Goal: Book appointment/travel/reservation

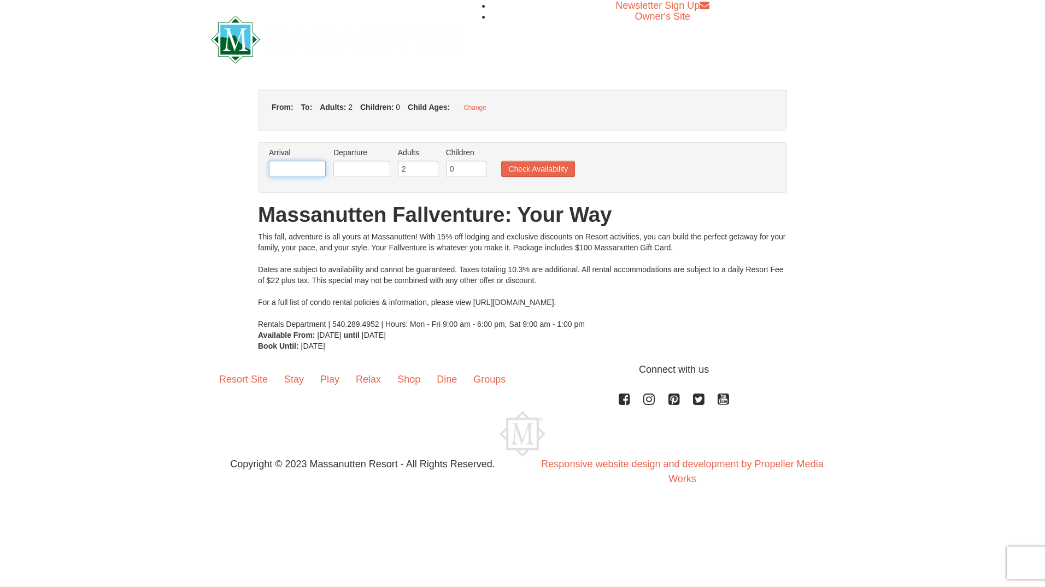
click at [308, 174] on input "text" at bounding box center [297, 169] width 57 height 16
click at [354, 169] on input "text" at bounding box center [361, 169] width 57 height 16
click at [306, 157] on label "Arrival Please format dates MM/DD/YYYY Please format dates MM/DD/YYYY" at bounding box center [297, 152] width 57 height 11
click at [306, 168] on input "text" at bounding box center [297, 169] width 57 height 16
click at [274, 143] on div "Arrival Please format dates MM/DD/YYYY Please format dates MM/DD/YYYY Departure…" at bounding box center [522, 167] width 529 height 51
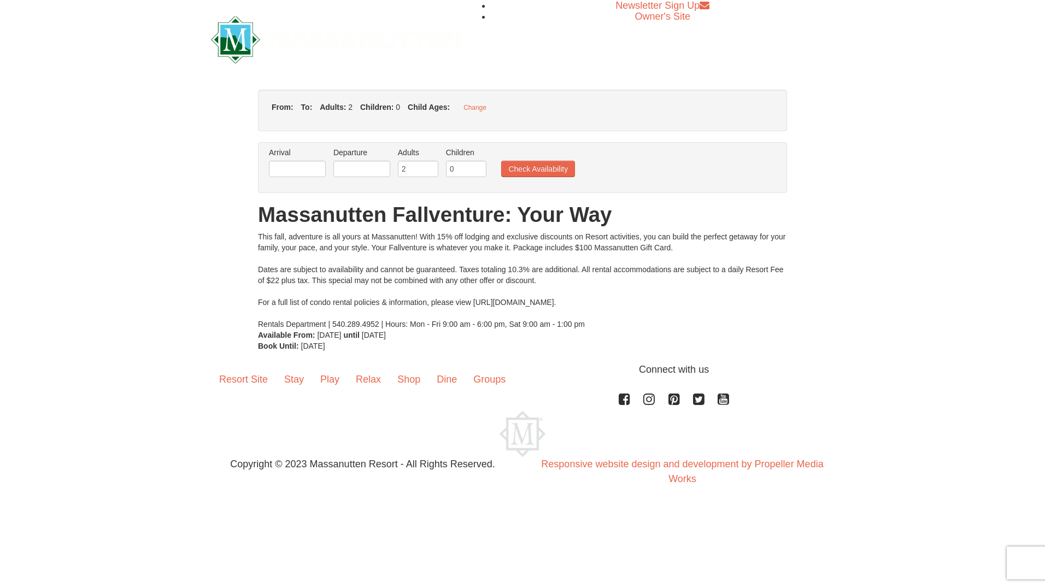
click at [275, 150] on label "Arrival Please format dates MM/DD/YYYY Please format dates MM/DD/YYYY" at bounding box center [297, 152] width 57 height 11
click at [300, 83] on div "× From: To: Adults: 2 Children: 0 Child Ages: Change Arrival Please format date…" at bounding box center [522, 221] width 1045 height 284
click at [415, 77] on div at bounding box center [336, 39] width 267 height 79
click at [415, 116] on div "From: To: Adults: 2 Children: 0 Child Ages: Change" at bounding box center [522, 111] width 529 height 42
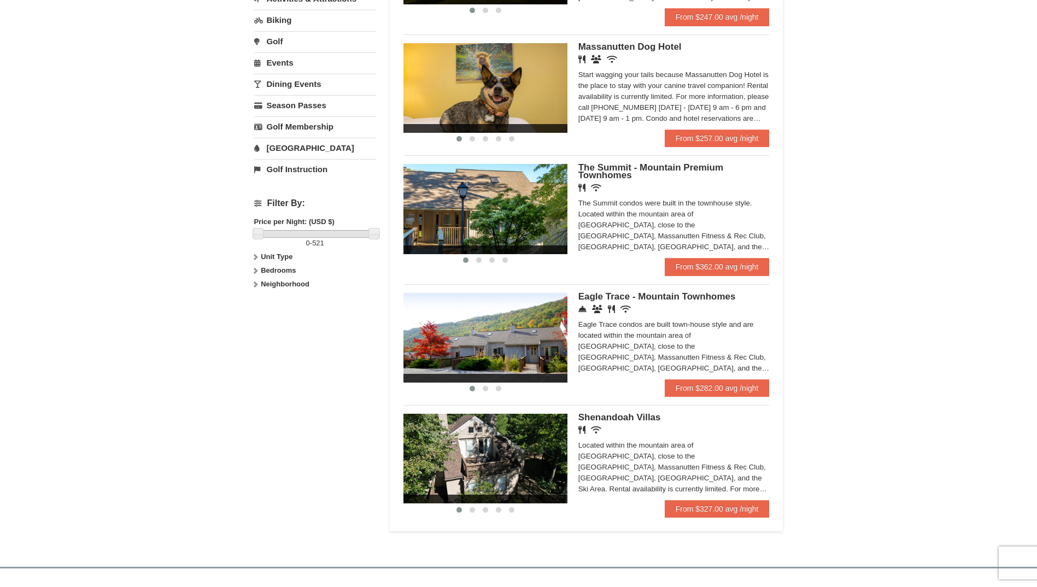
scroll to position [328, 0]
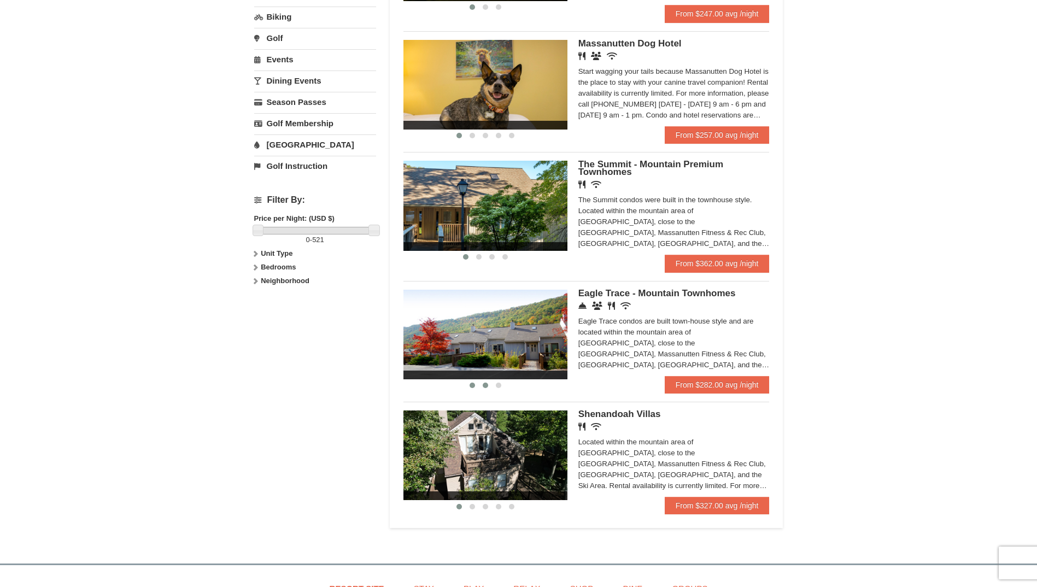
click at [483, 384] on span at bounding box center [485, 385] width 5 height 5
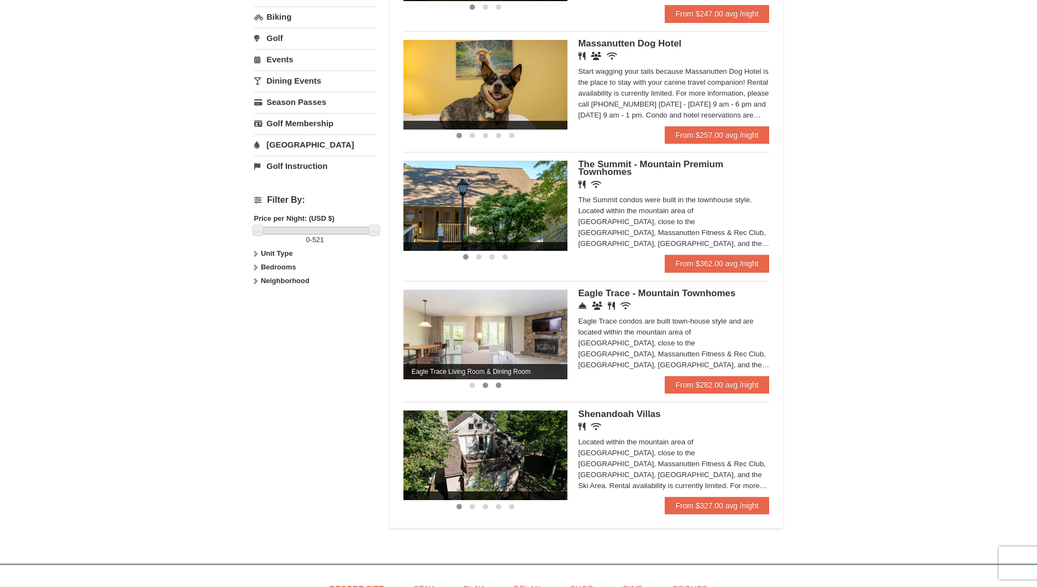
click at [496, 384] on span at bounding box center [498, 385] width 5 height 5
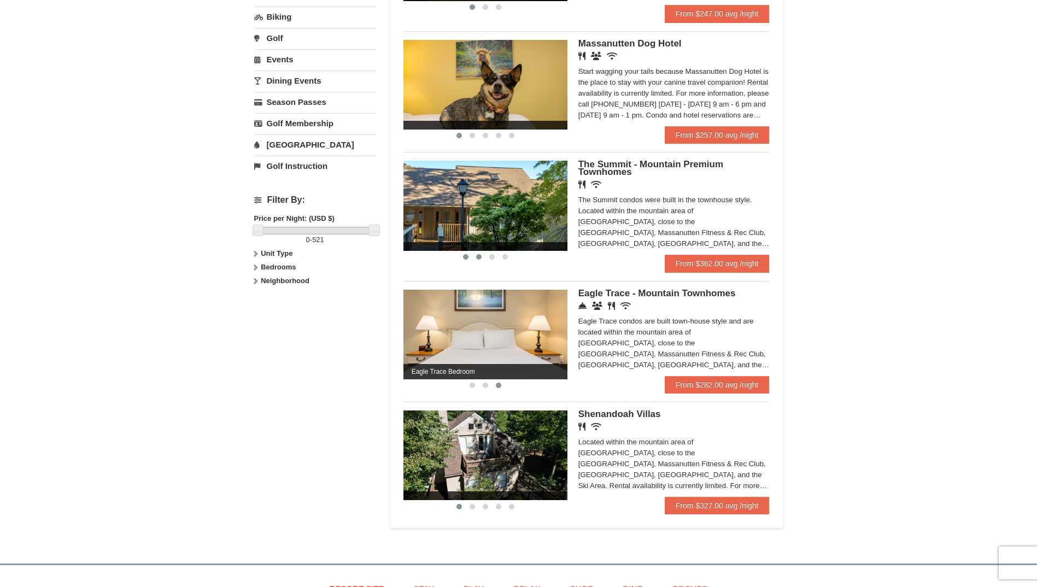
click at [477, 254] on span at bounding box center [478, 256] width 5 height 5
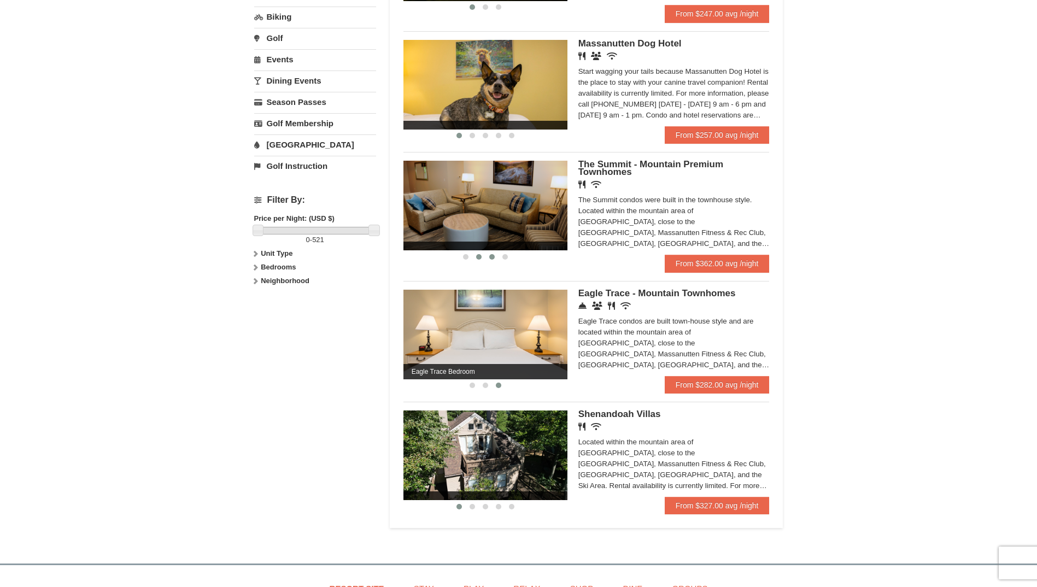
click at [489, 256] on span at bounding box center [491, 256] width 5 height 5
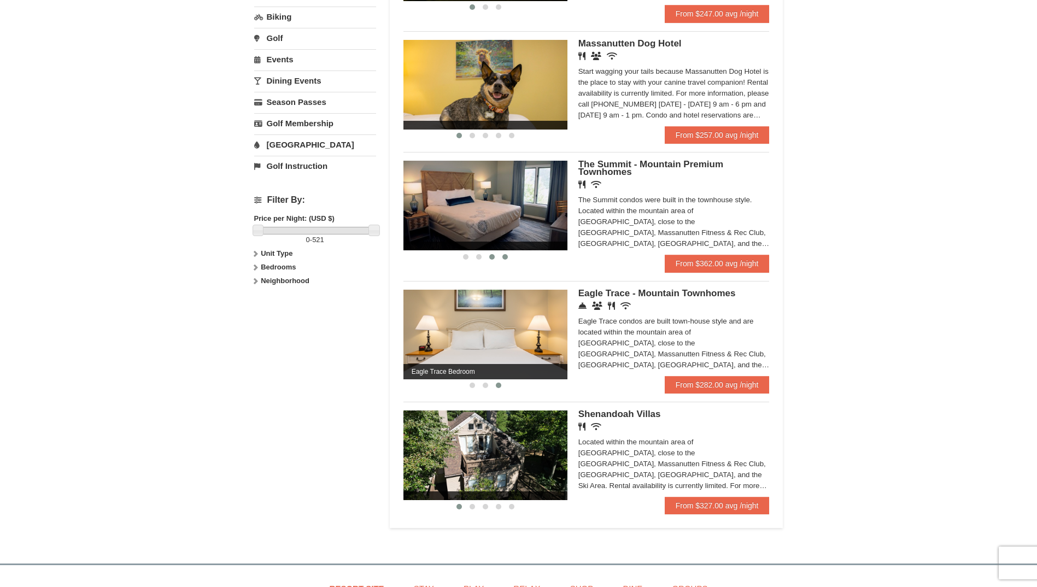
click at [499, 255] on button at bounding box center [504, 256] width 13 height 11
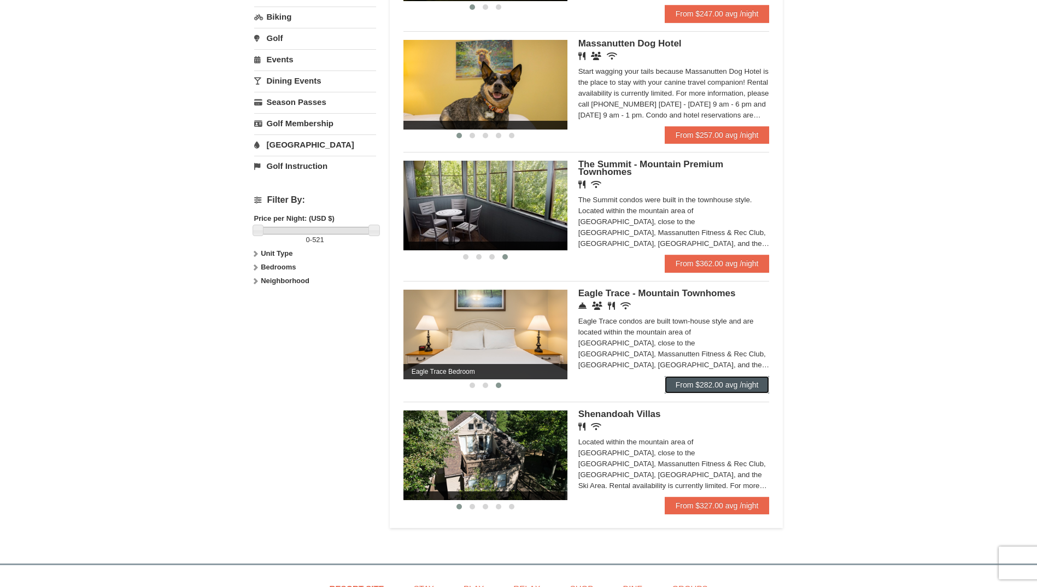
click at [731, 382] on link "From $282.00 avg /night" at bounding box center [717, 384] width 105 height 17
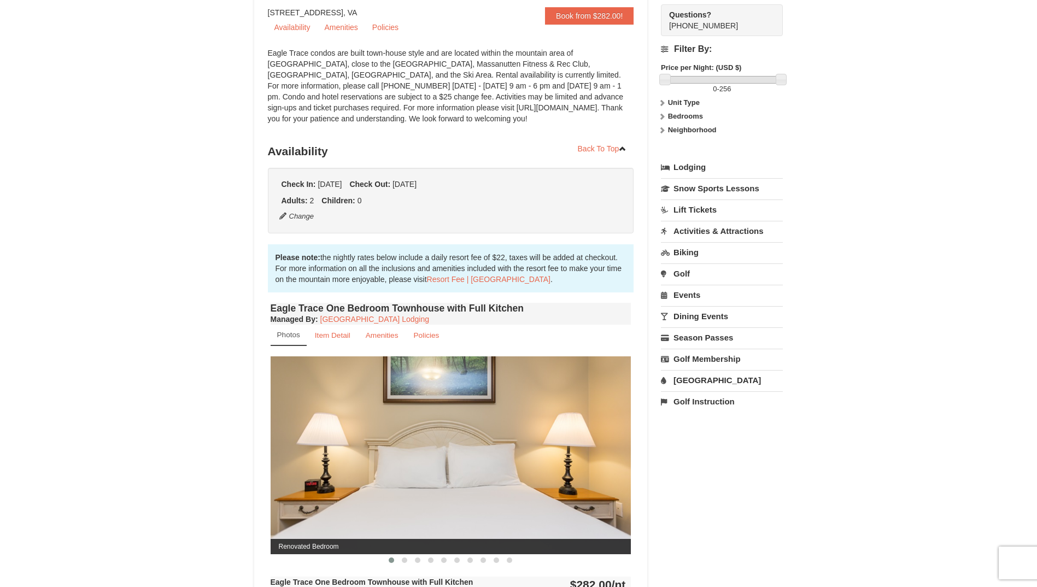
scroll to position [109, 0]
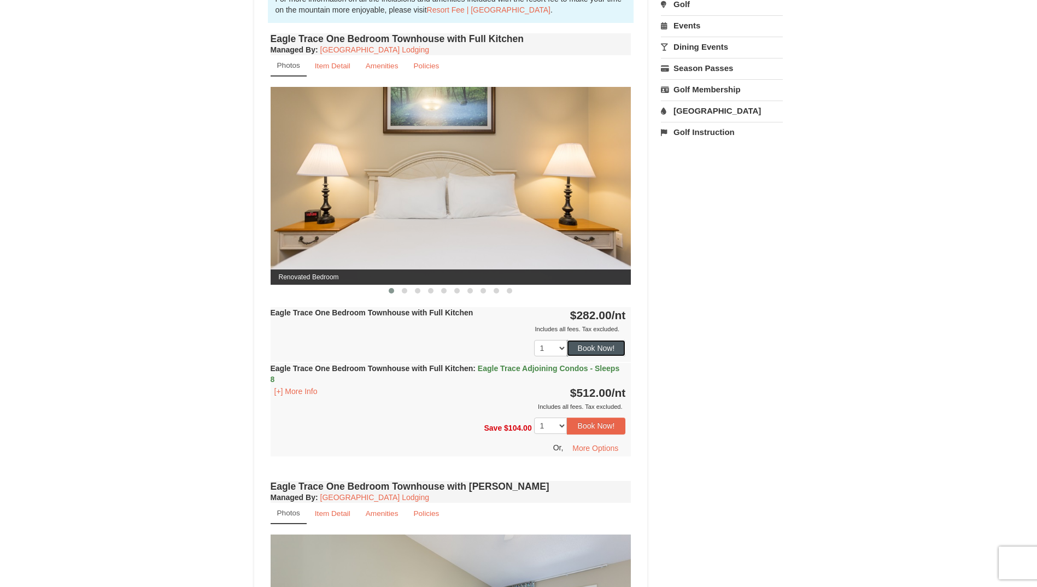
click at [607, 347] on button "Book Now!" at bounding box center [596, 348] width 59 height 16
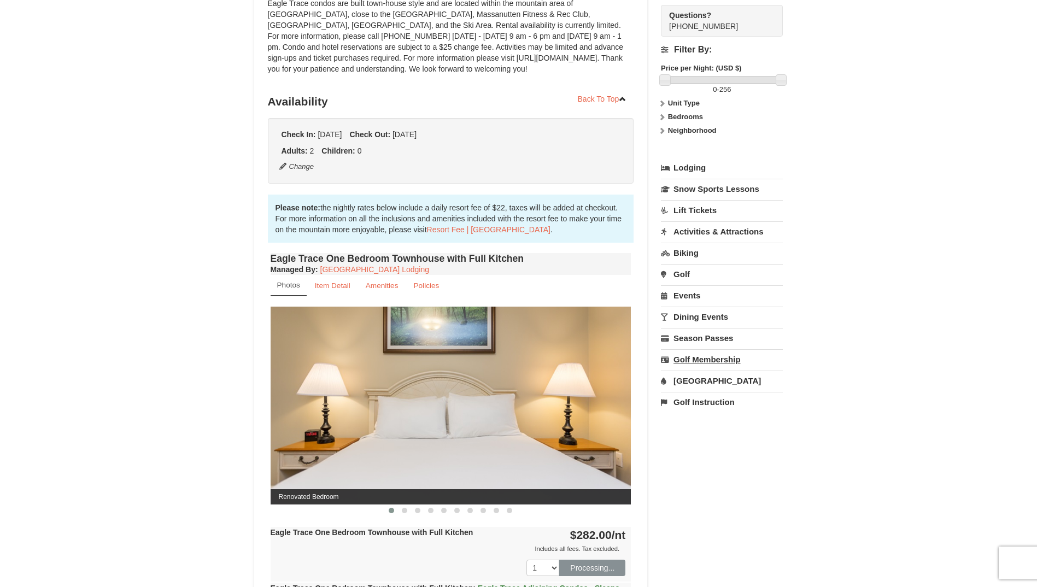
scroll to position [107, 0]
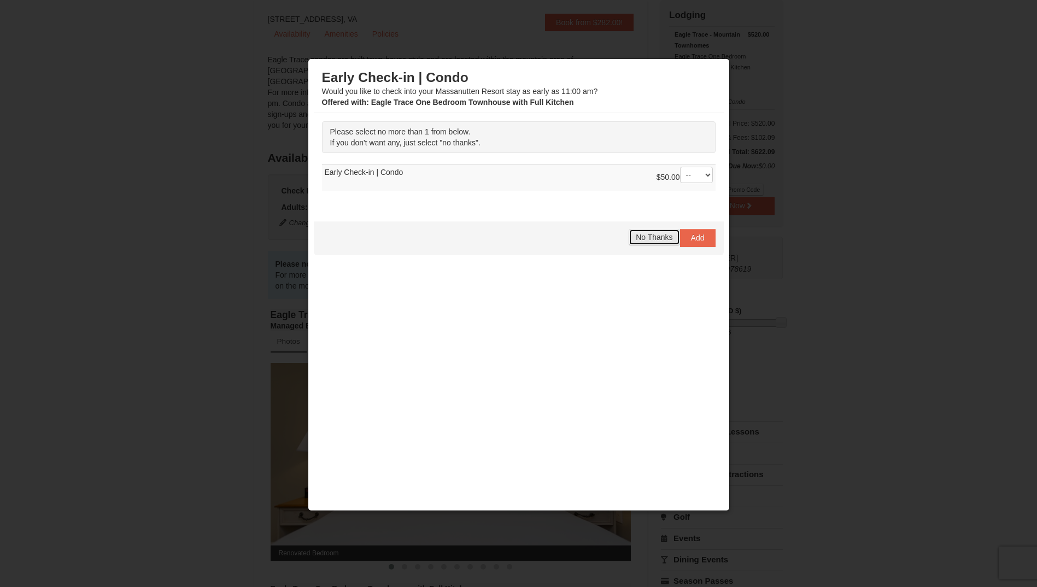
click at [643, 233] on span "No Thanks" at bounding box center [654, 237] width 37 height 9
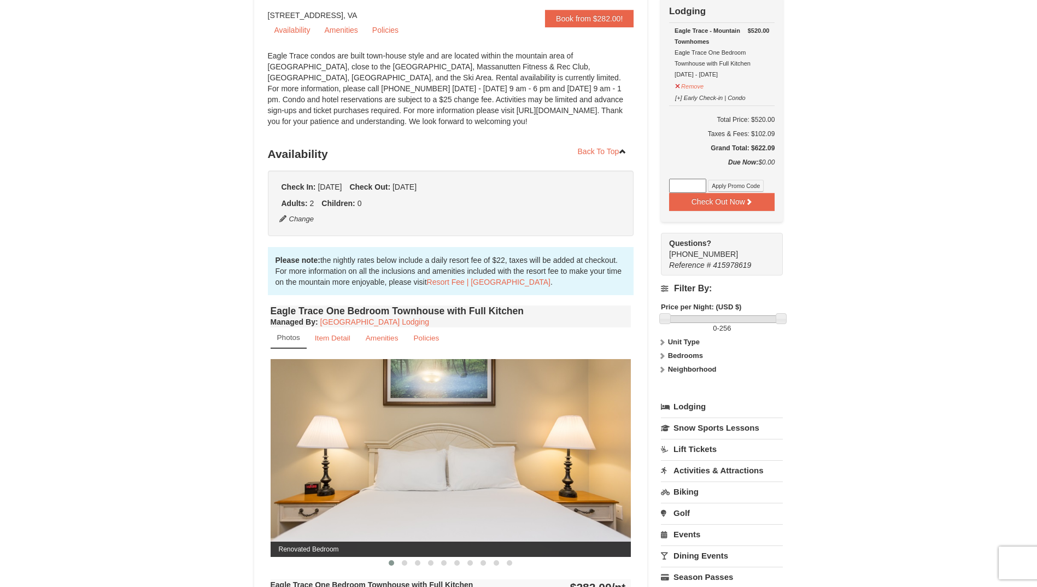
scroll to position [328, 0]
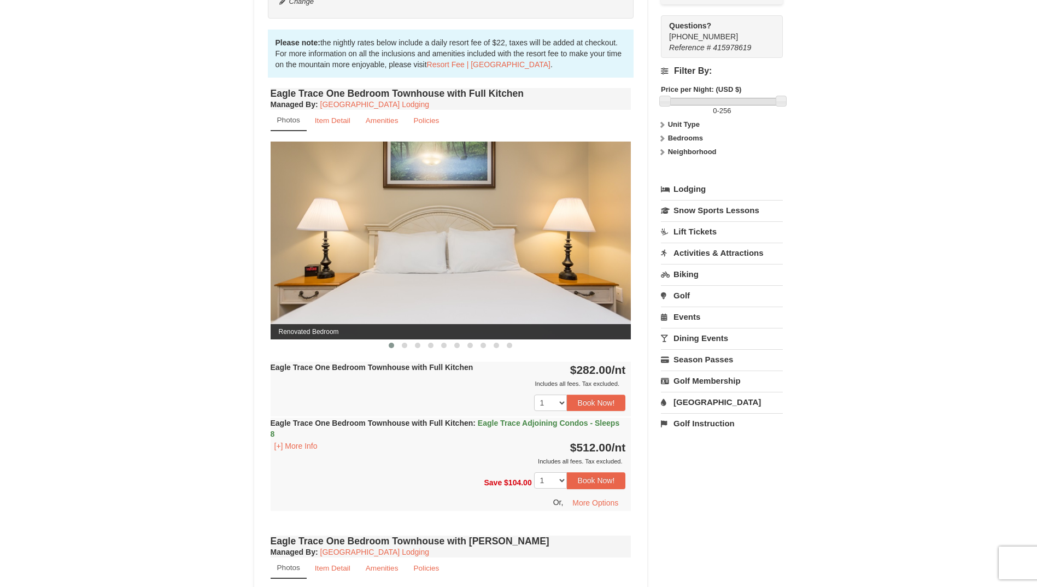
click at [718, 256] on link "Activities & Attractions" at bounding box center [722, 253] width 122 height 20
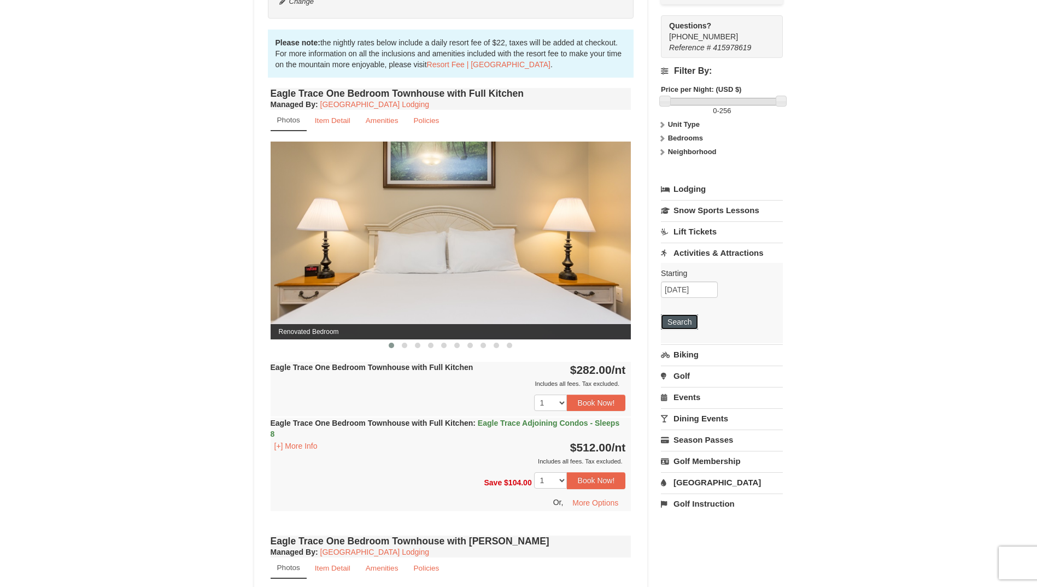
click at [683, 321] on button "Search" at bounding box center [679, 321] width 37 height 15
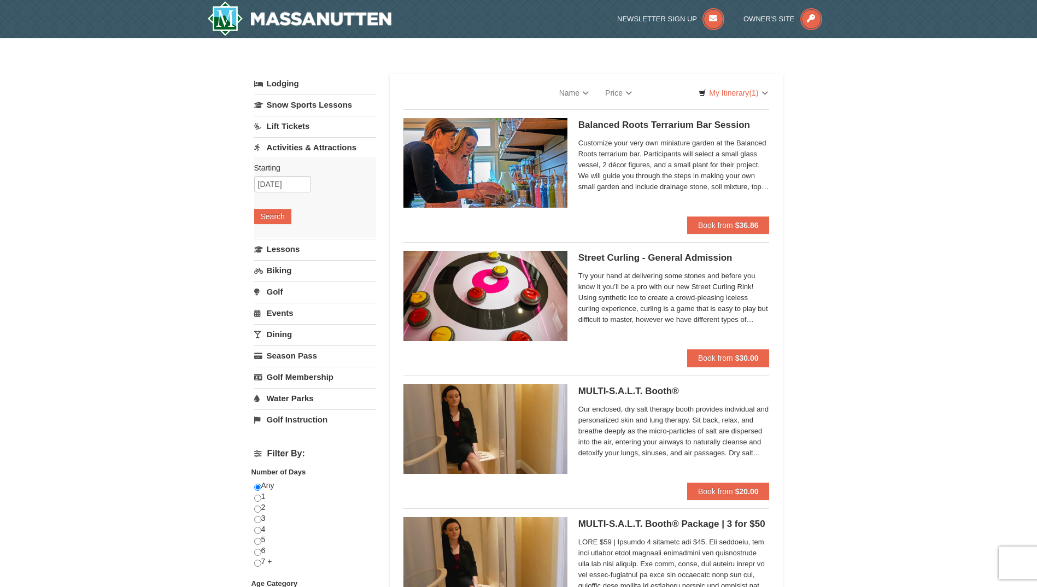
select select "9"
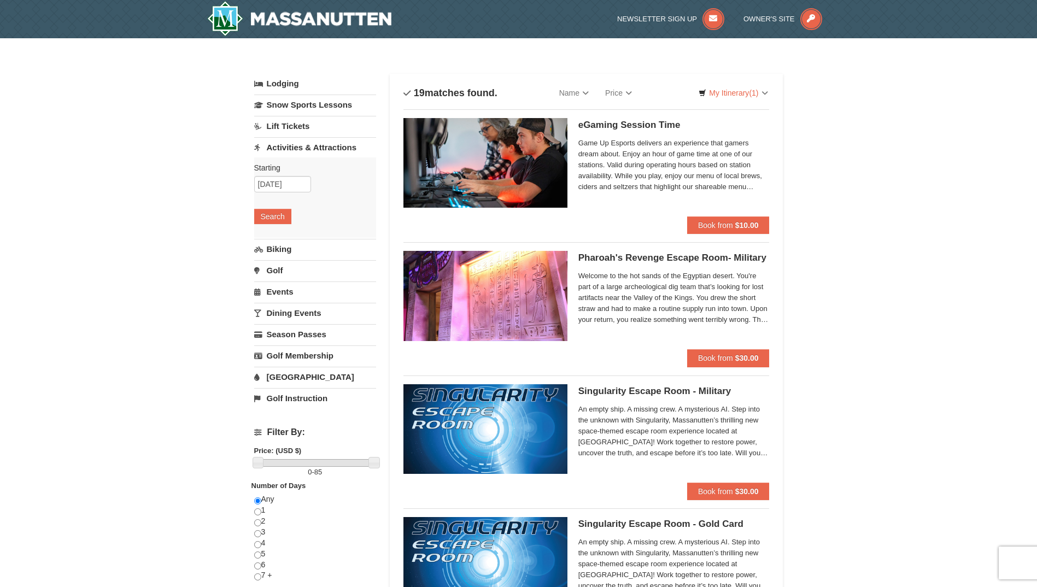
click at [308, 316] on link "Dining Events" at bounding box center [315, 313] width 122 height 20
click at [267, 304] on button "Search" at bounding box center [272, 301] width 37 height 15
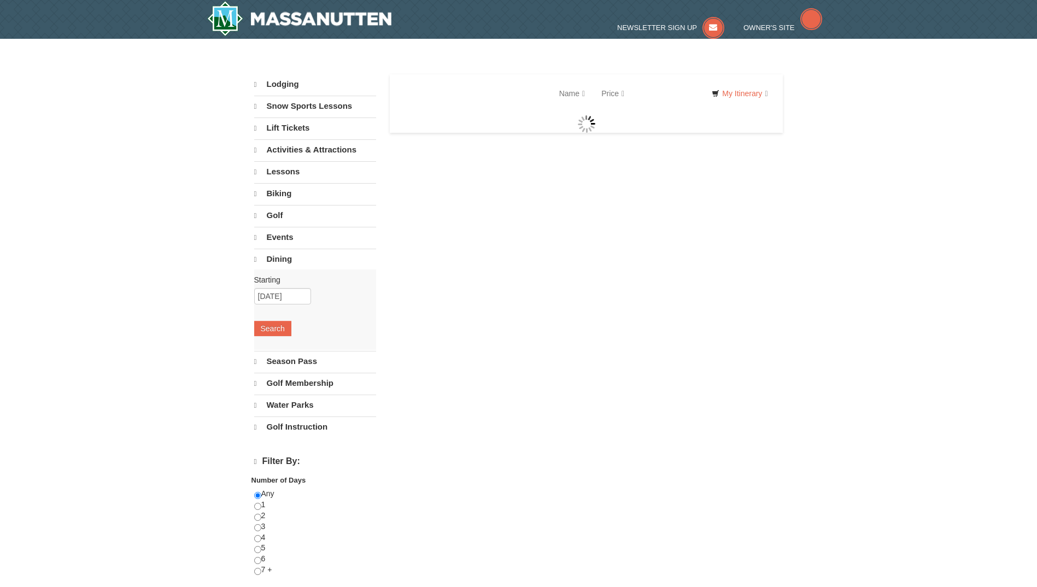
select select "9"
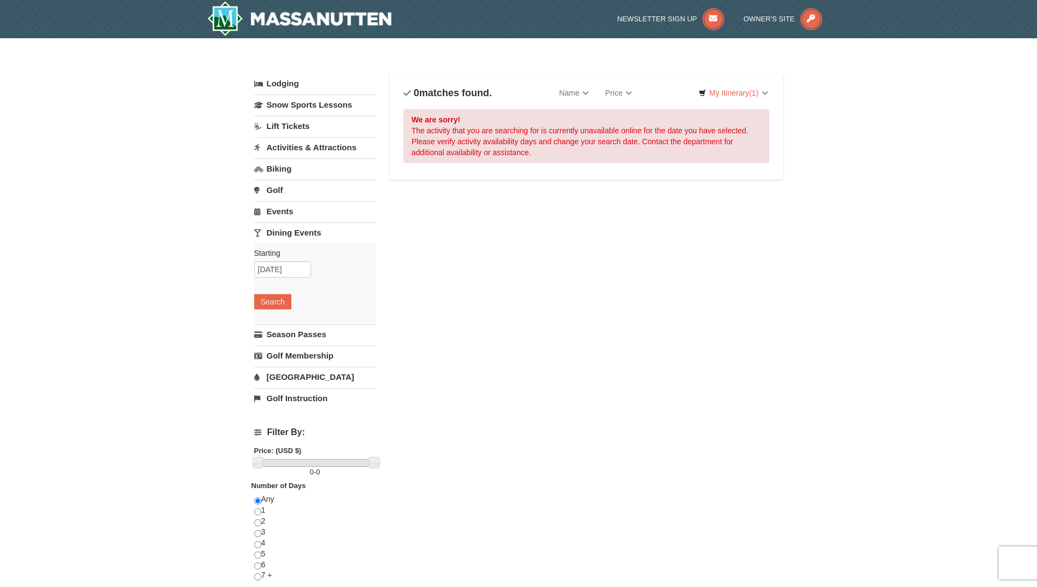
click at [289, 215] on link "Events" at bounding box center [315, 211] width 122 height 20
click at [285, 283] on button "Search" at bounding box center [272, 280] width 37 height 15
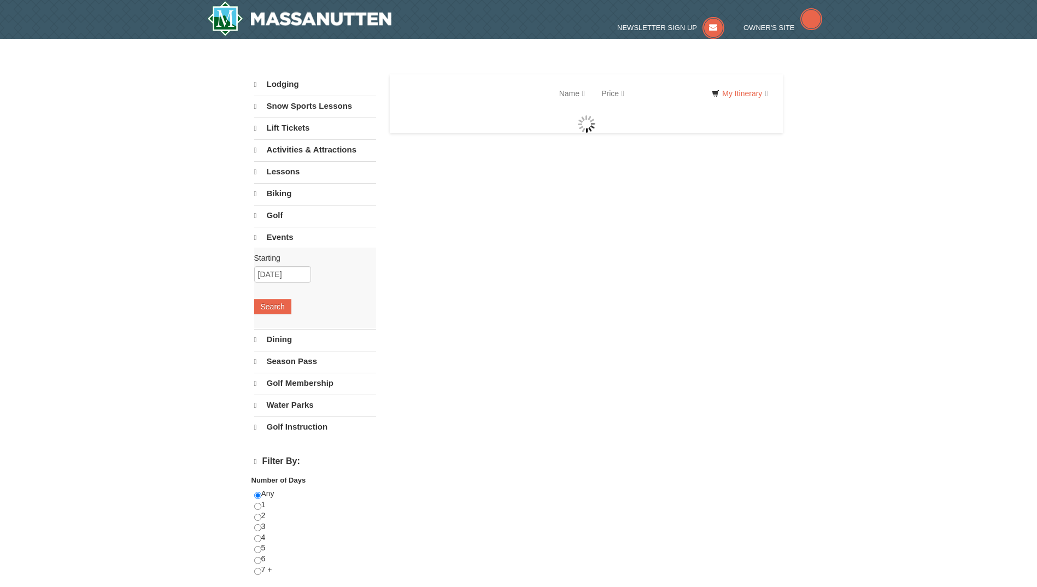
select select "9"
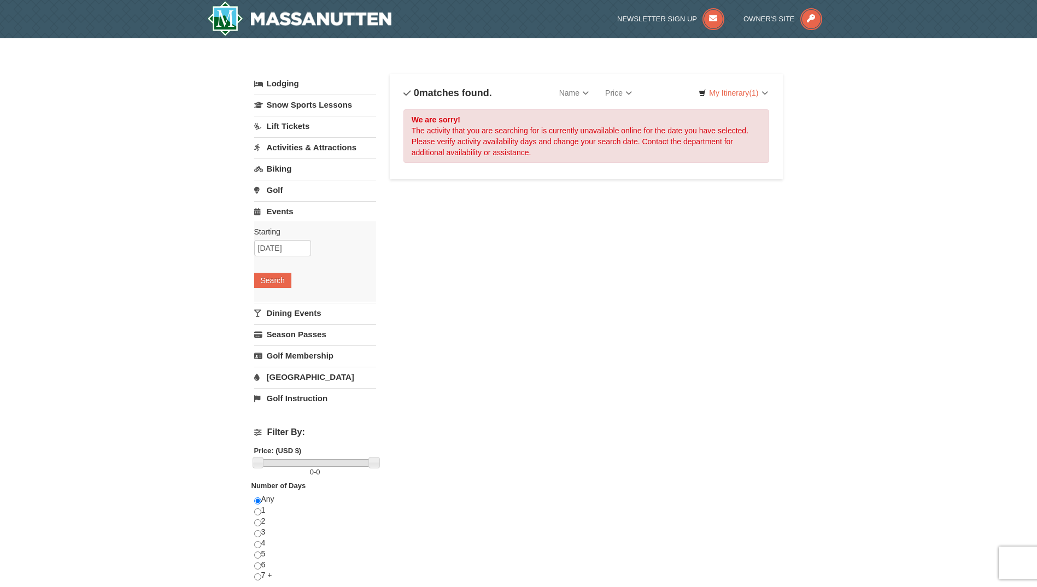
click at [290, 127] on link "Lift Tickets" at bounding box center [315, 126] width 122 height 20
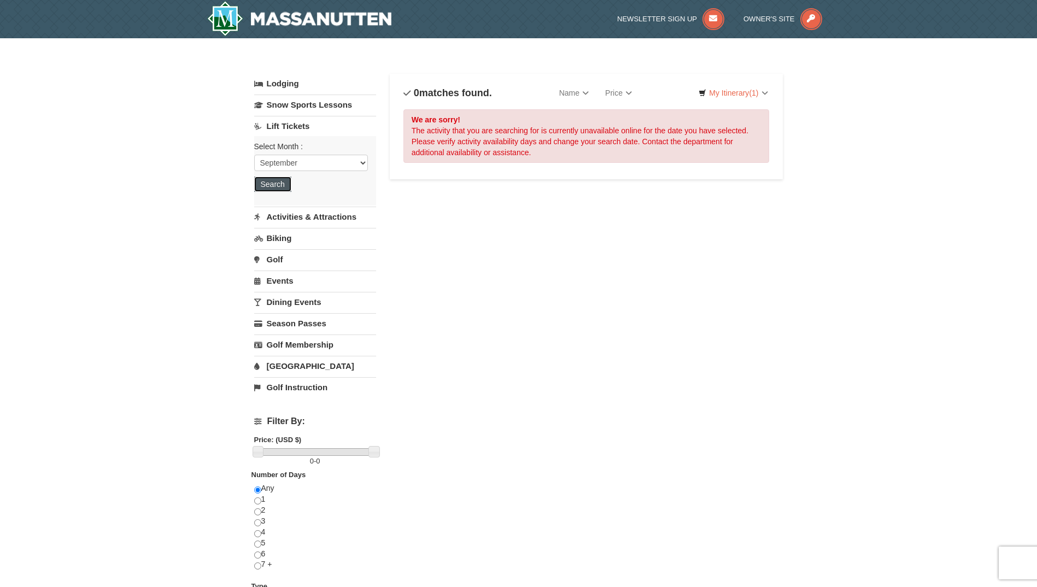
click at [273, 180] on button "Search" at bounding box center [272, 184] width 37 height 15
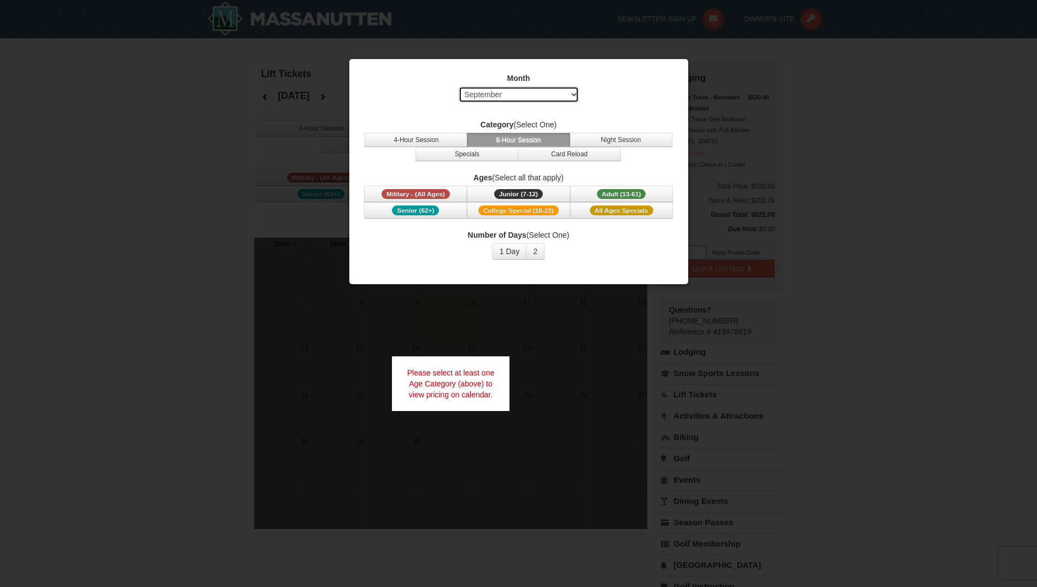
click at [519, 94] on select "Select September October November December January February March April May Jun…" at bounding box center [519, 94] width 120 height 16
select select "10"
click at [459, 86] on select "Select September October November December January February March April May Jun…" at bounding box center [519, 94] width 120 height 16
click at [642, 214] on span "All Ages Specials" at bounding box center [621, 210] width 63 height 10
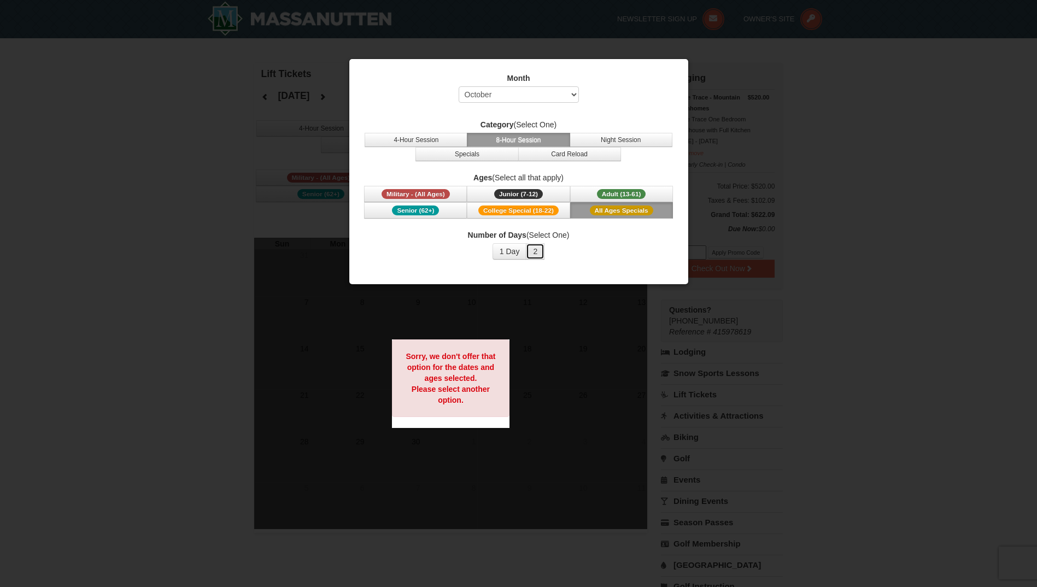
click at [535, 253] on button "2" at bounding box center [535, 251] width 19 height 16
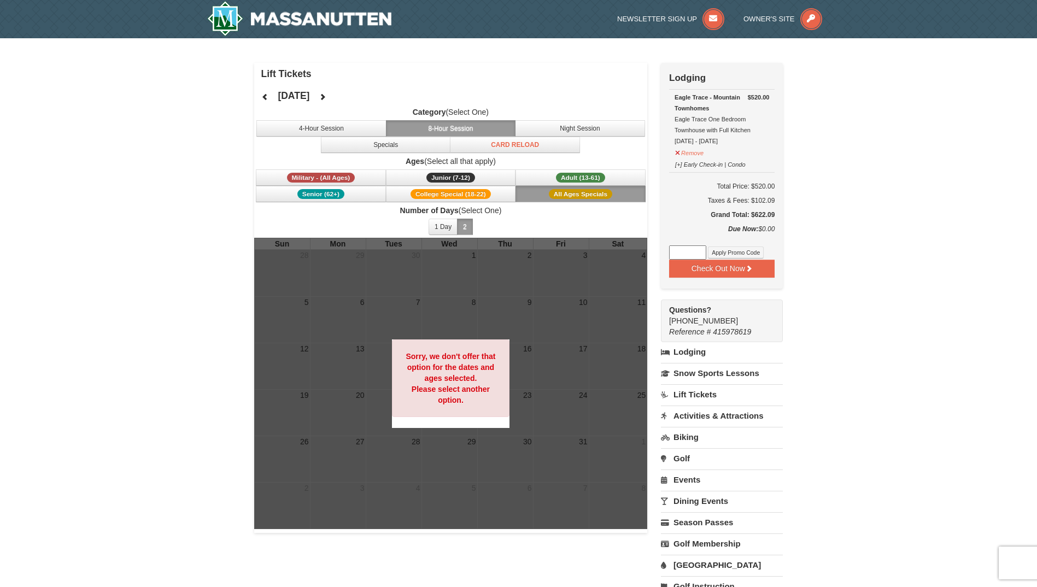
click at [575, 166] on label "Ages (Select all that apply)" at bounding box center [450, 161] width 393 height 11
click at [575, 174] on span "Adult (13-61)" at bounding box center [580, 178] width 49 height 10
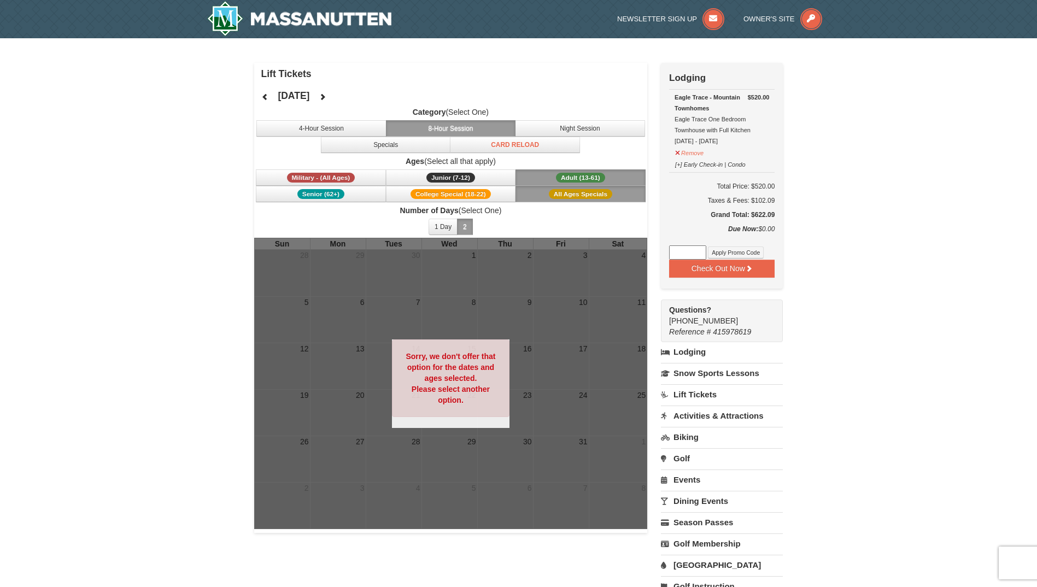
click at [575, 174] on span "Adult (13-61)" at bounding box center [580, 178] width 49 height 10
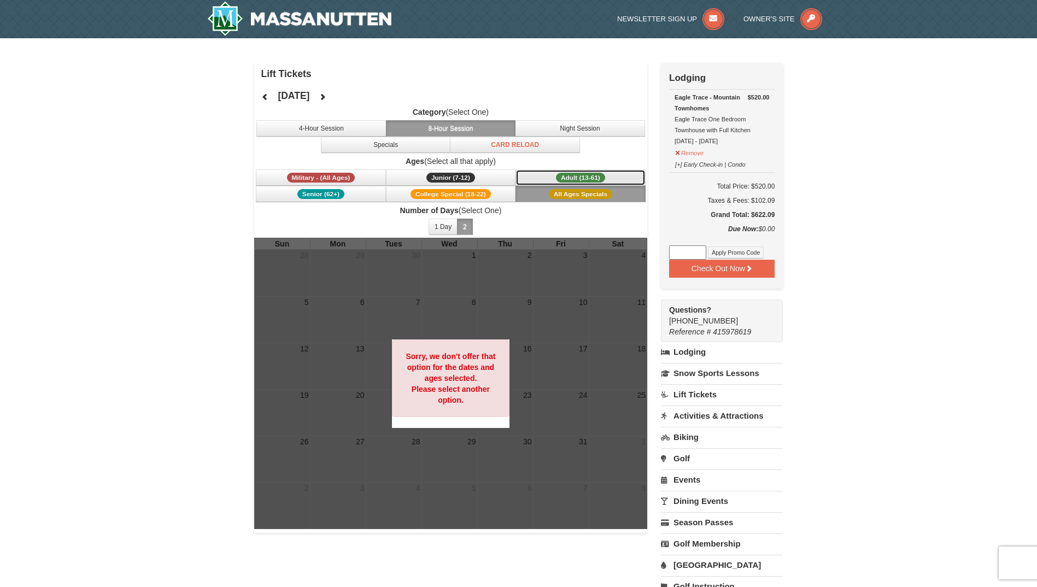
click at [575, 174] on span "Adult (13-61)" at bounding box center [580, 178] width 49 height 10
click at [571, 130] on button "Night Session" at bounding box center [580, 128] width 130 height 16
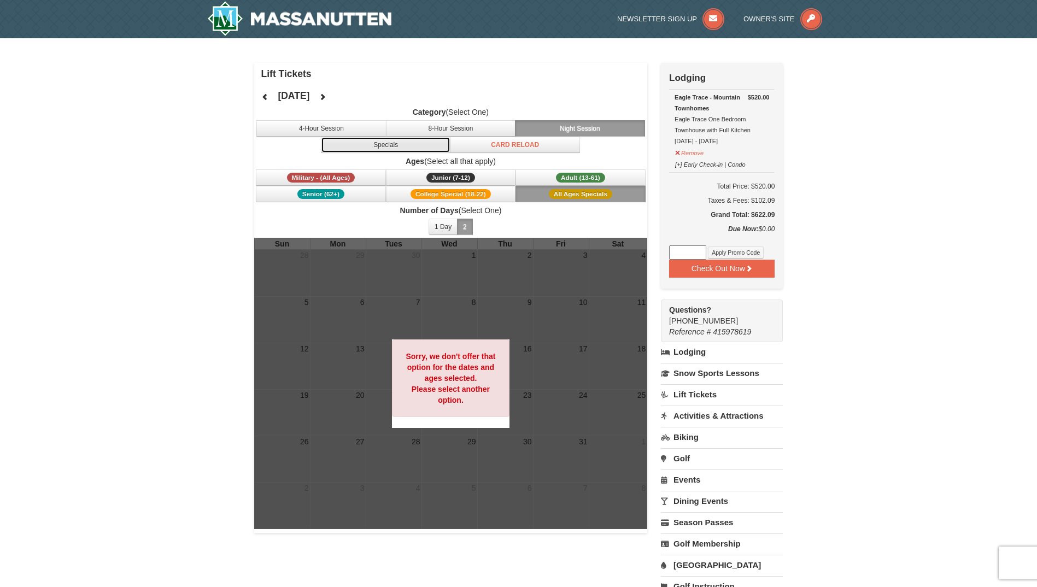
click at [392, 140] on button "Specials" at bounding box center [386, 145] width 130 height 16
click at [497, 146] on button "Card Reload" at bounding box center [515, 145] width 130 height 16
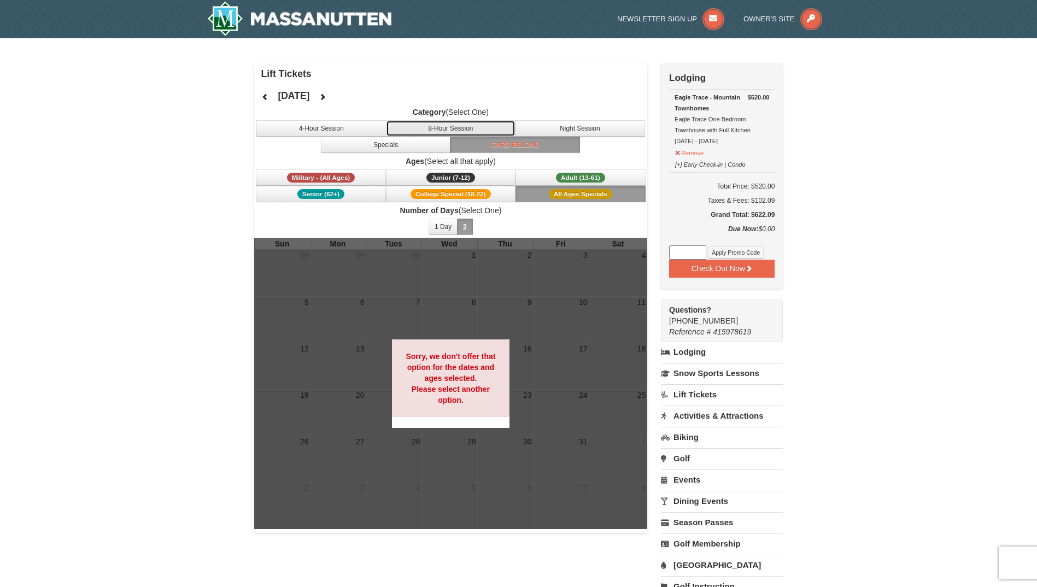
click at [448, 126] on button "8-Hour Session" at bounding box center [451, 128] width 130 height 16
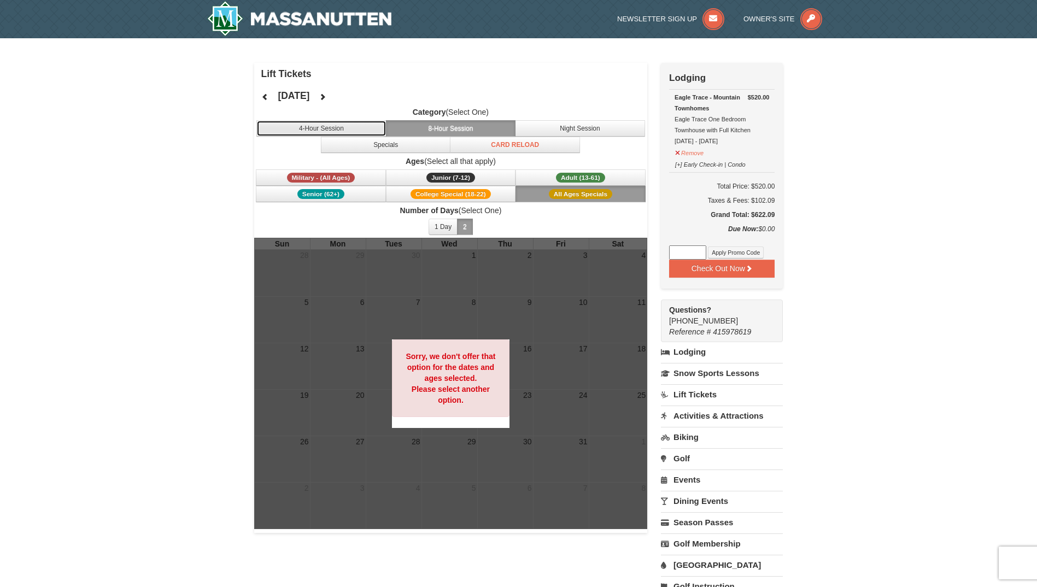
click at [330, 127] on button "4-Hour Session" at bounding box center [321, 128] width 130 height 16
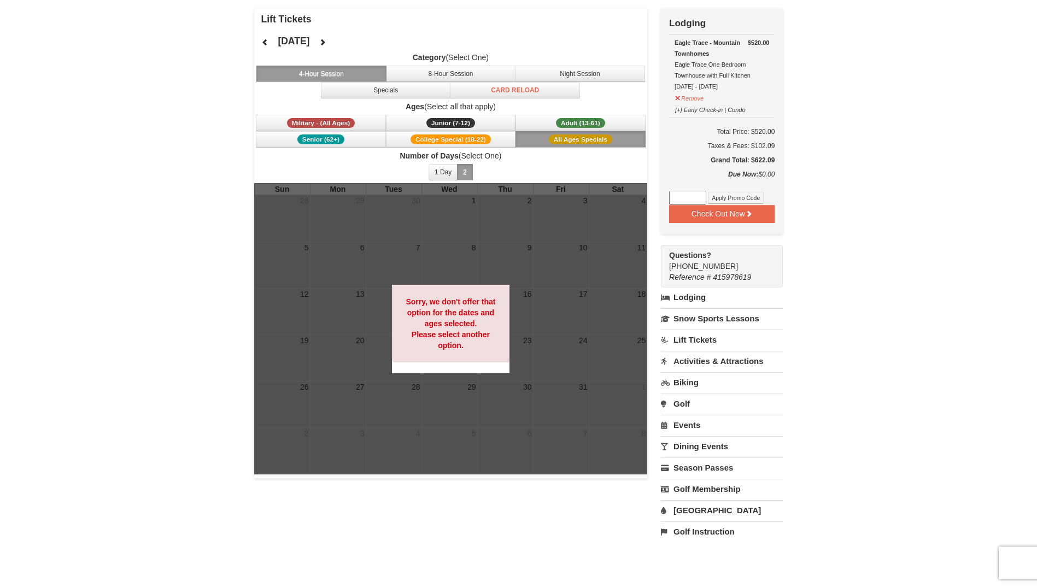
click at [760, 363] on link "Activities & Attractions" at bounding box center [722, 361] width 122 height 20
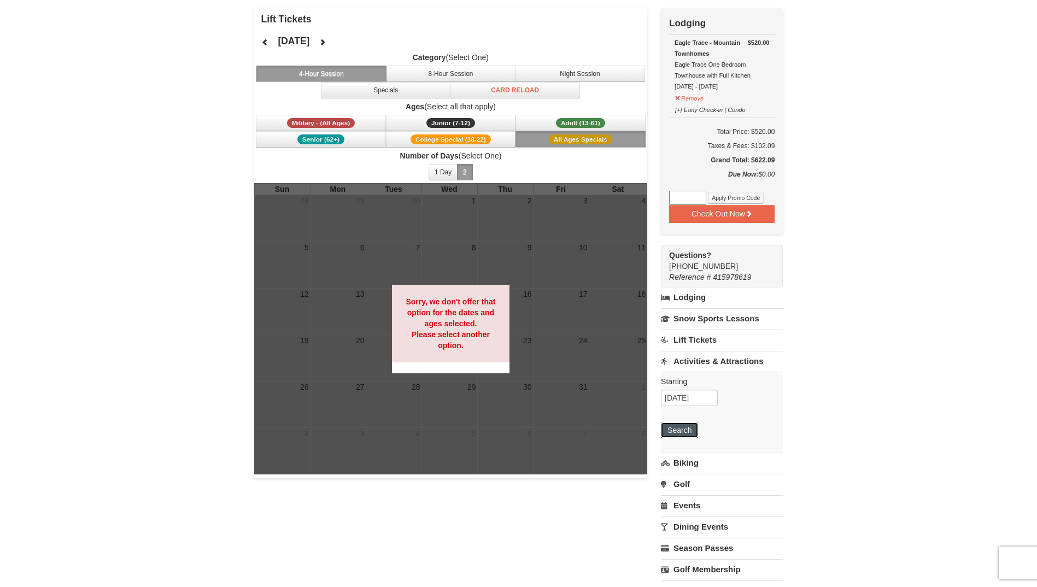
click at [667, 434] on button "Search" at bounding box center [679, 429] width 37 height 15
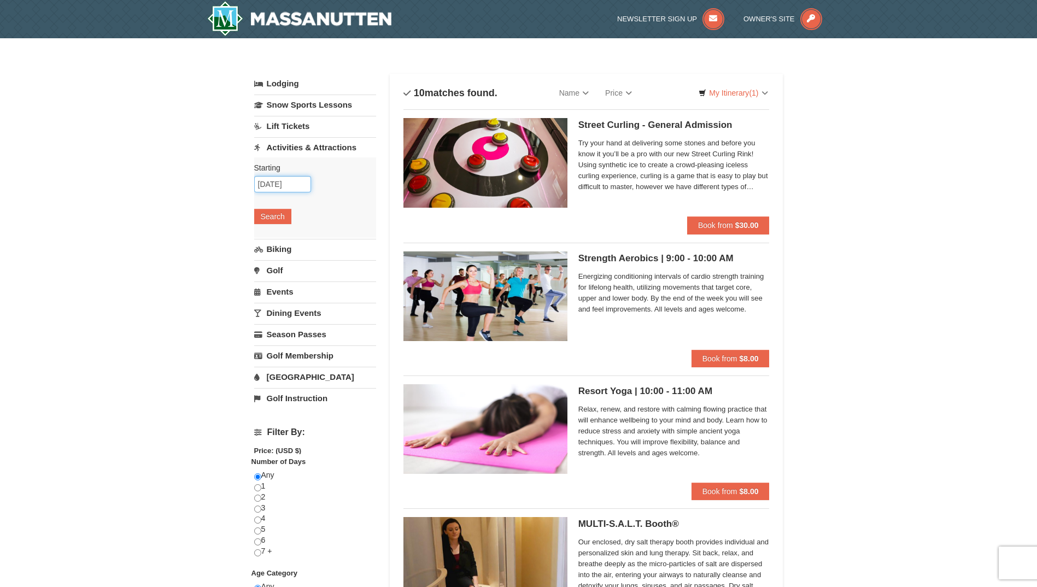
click at [292, 189] on input "[DATE]" at bounding box center [282, 184] width 57 height 16
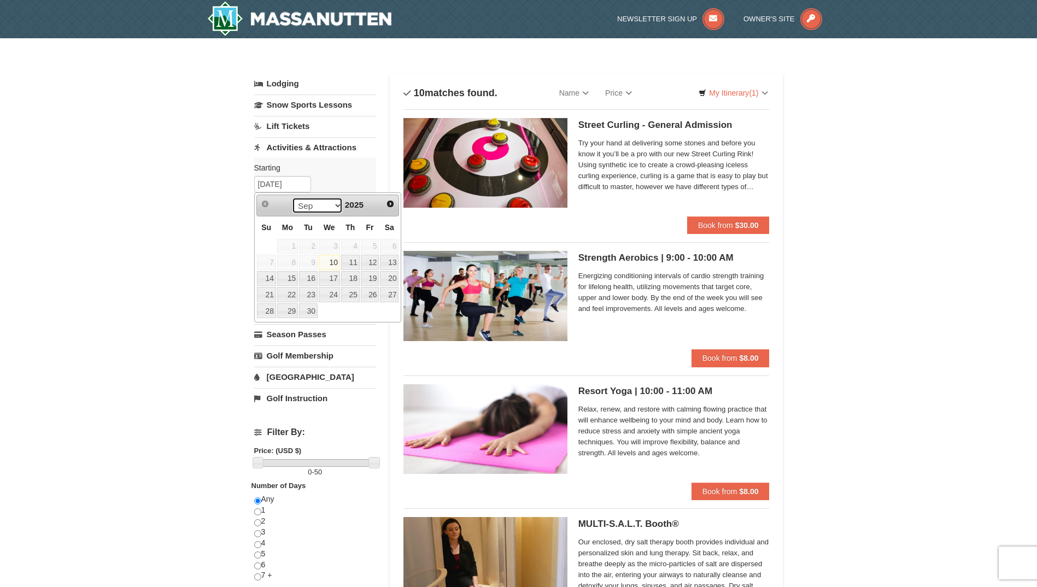
click at [333, 207] on select "Sep Oct Nov Dec" at bounding box center [317, 205] width 51 height 16
click at [374, 277] on link "17" at bounding box center [370, 278] width 19 height 15
type input "[DATE]"
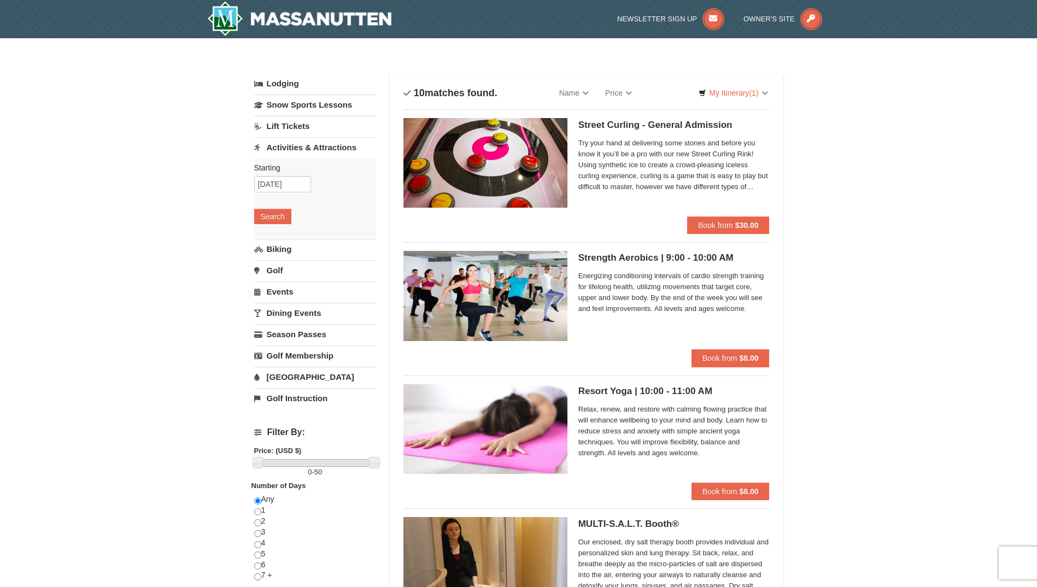
drag, startPoint x: 289, startPoint y: 225, endPoint x: 283, endPoint y: 222, distance: 6.8
click at [289, 225] on div "Starting Please format dates MM/DD/YYYY Please format dates MM/DD/YYYY [DATE] S…" at bounding box center [315, 197] width 122 height 80
click at [283, 222] on button "Search" at bounding box center [272, 216] width 37 height 15
